Goal: Task Accomplishment & Management: Manage account settings

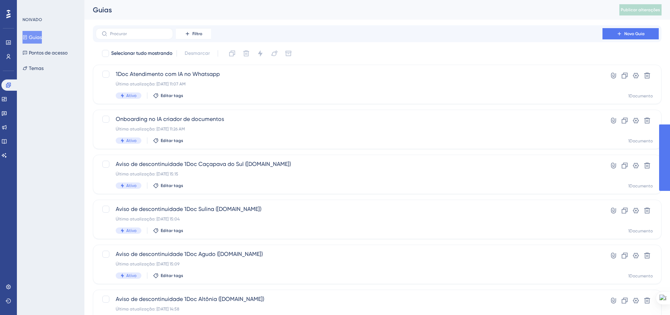
scroll to position [211, 0]
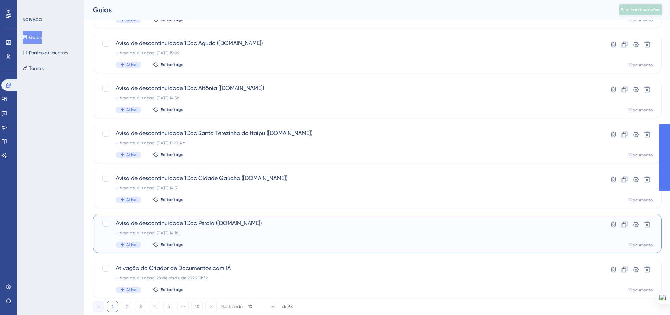
click at [256, 221] on span "Aviso de descontinuidade 1Doc Pérola ([DOMAIN_NAME])" at bounding box center [349, 223] width 466 height 8
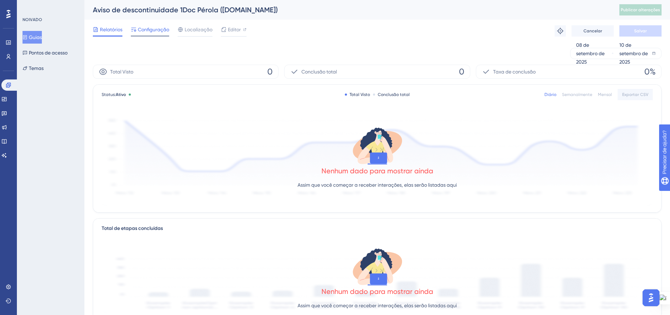
click at [155, 29] on font "Configuração" at bounding box center [153, 30] width 31 height 6
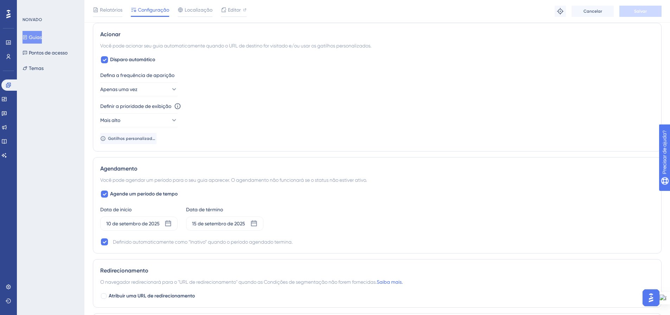
scroll to position [351, 0]
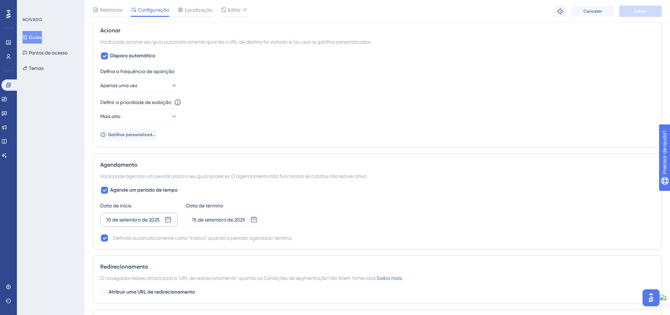
click at [170, 219] on icon at bounding box center [168, 220] width 6 height 6
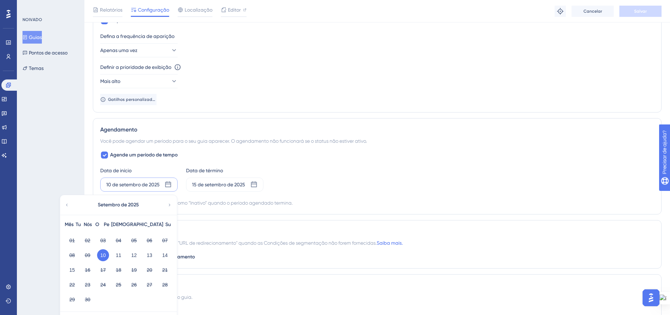
scroll to position [422, 0]
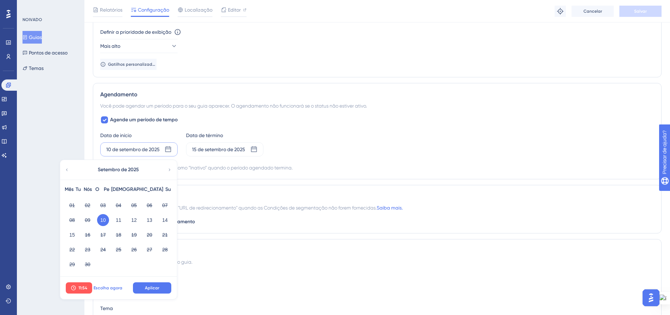
click at [101, 285] on font "Escolha agora" at bounding box center [107, 287] width 29 height 5
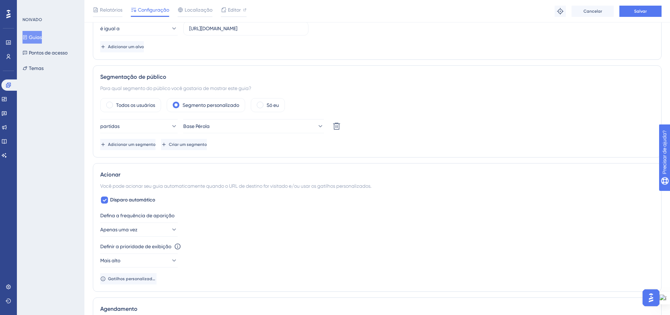
scroll to position [0, 0]
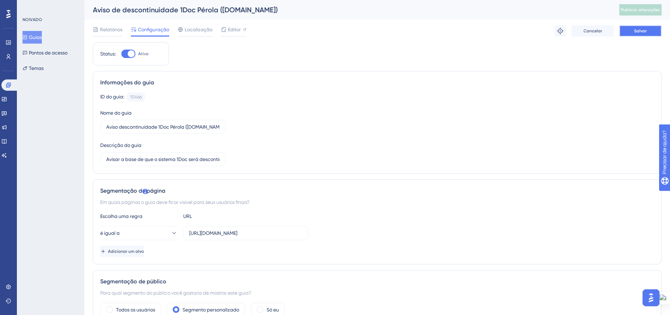
click at [627, 32] on button "Salvar" at bounding box center [640, 30] width 42 height 11
click at [640, 13] on button "Publicar alterações" at bounding box center [640, 9] width 42 height 11
click at [220, 15] on icon at bounding box center [217, 12] width 7 height 7
drag, startPoint x: 287, startPoint y: 231, endPoint x: 189, endPoint y: 236, distance: 98.2
click at [185, 231] on label "[URL][DOMAIN_NAME]" at bounding box center [245, 233] width 125 height 14
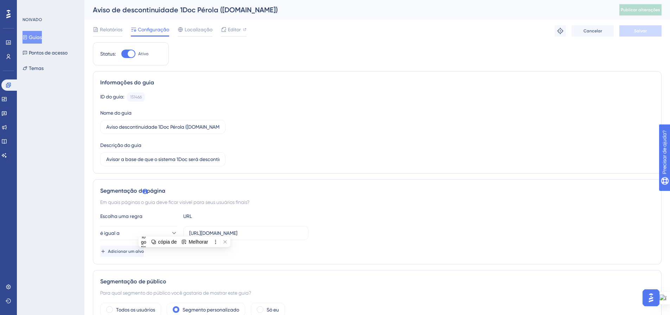
click at [355, 223] on div "Escolha uma regra URL é igual a [URL][DOMAIN_NAME] Adicionar um alvo" at bounding box center [377, 234] width 554 height 45
click at [38, 36] on font "Guias" at bounding box center [35, 37] width 13 height 6
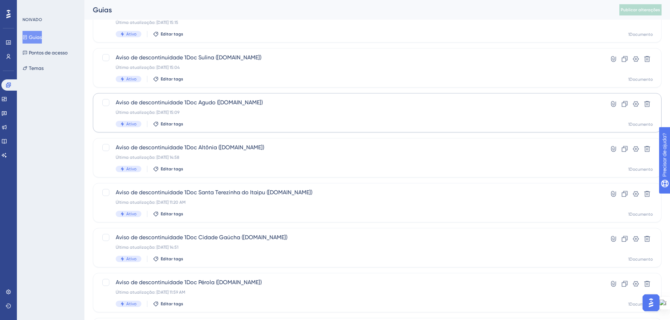
scroll to position [211, 0]
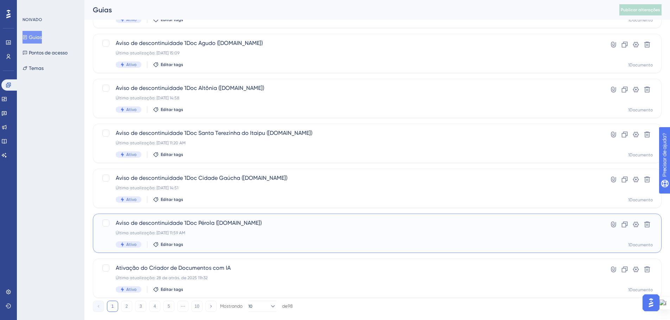
click at [315, 233] on div "Última atualização: [DATE] 11:59 AM" at bounding box center [349, 233] width 466 height 6
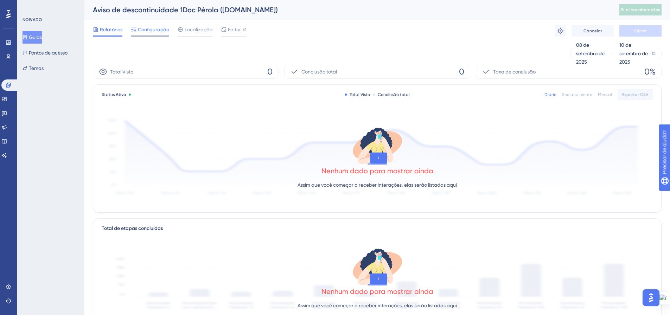
click at [142, 32] on font "Configuração" at bounding box center [153, 30] width 31 height 6
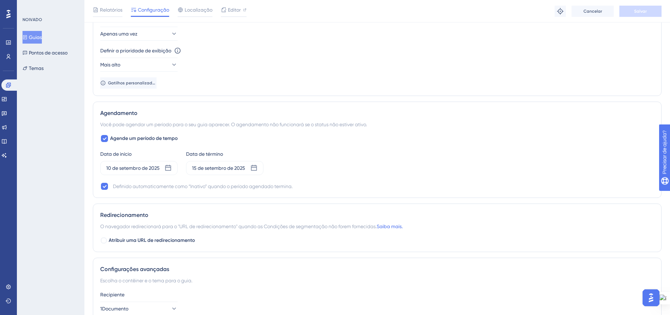
scroll to position [422, 0]
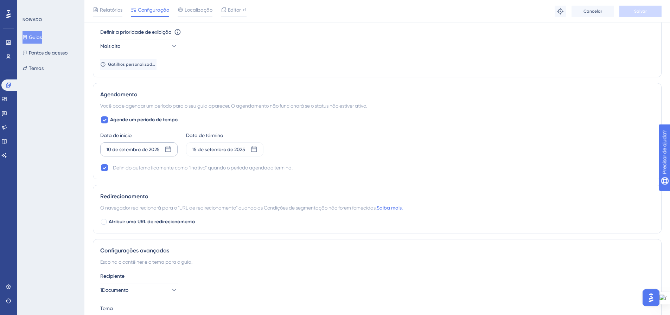
click at [168, 149] on icon at bounding box center [167, 149] width 7 height 7
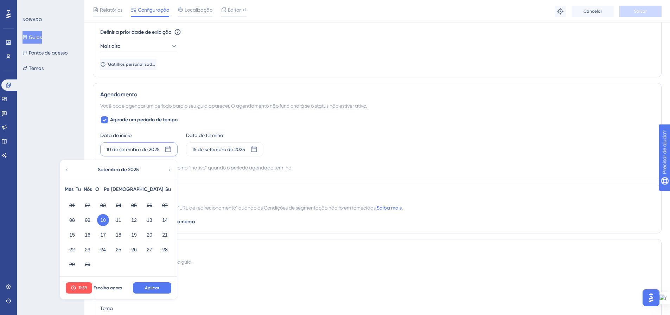
click at [397, 146] on div "Data de início [DATE] Setembro de 2025 Mês Tu Nós O Pe Sá Su 01 02 03 04 05 06 …" at bounding box center [377, 143] width 554 height 25
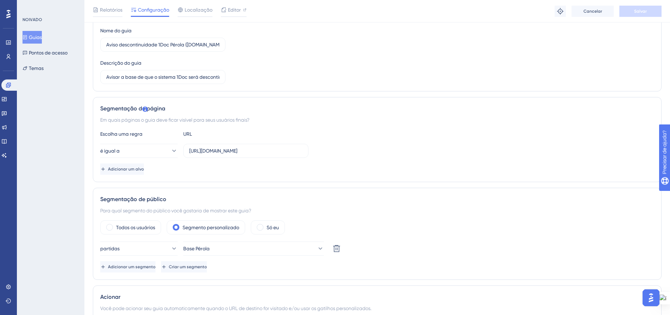
scroll to position [0, 0]
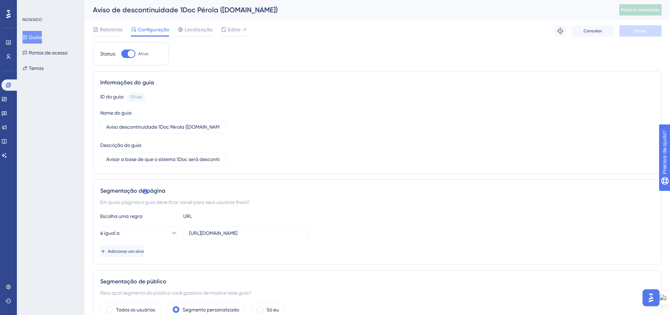
click at [40, 36] on font "Guias" at bounding box center [35, 37] width 13 height 6
